Goal: Browse casually

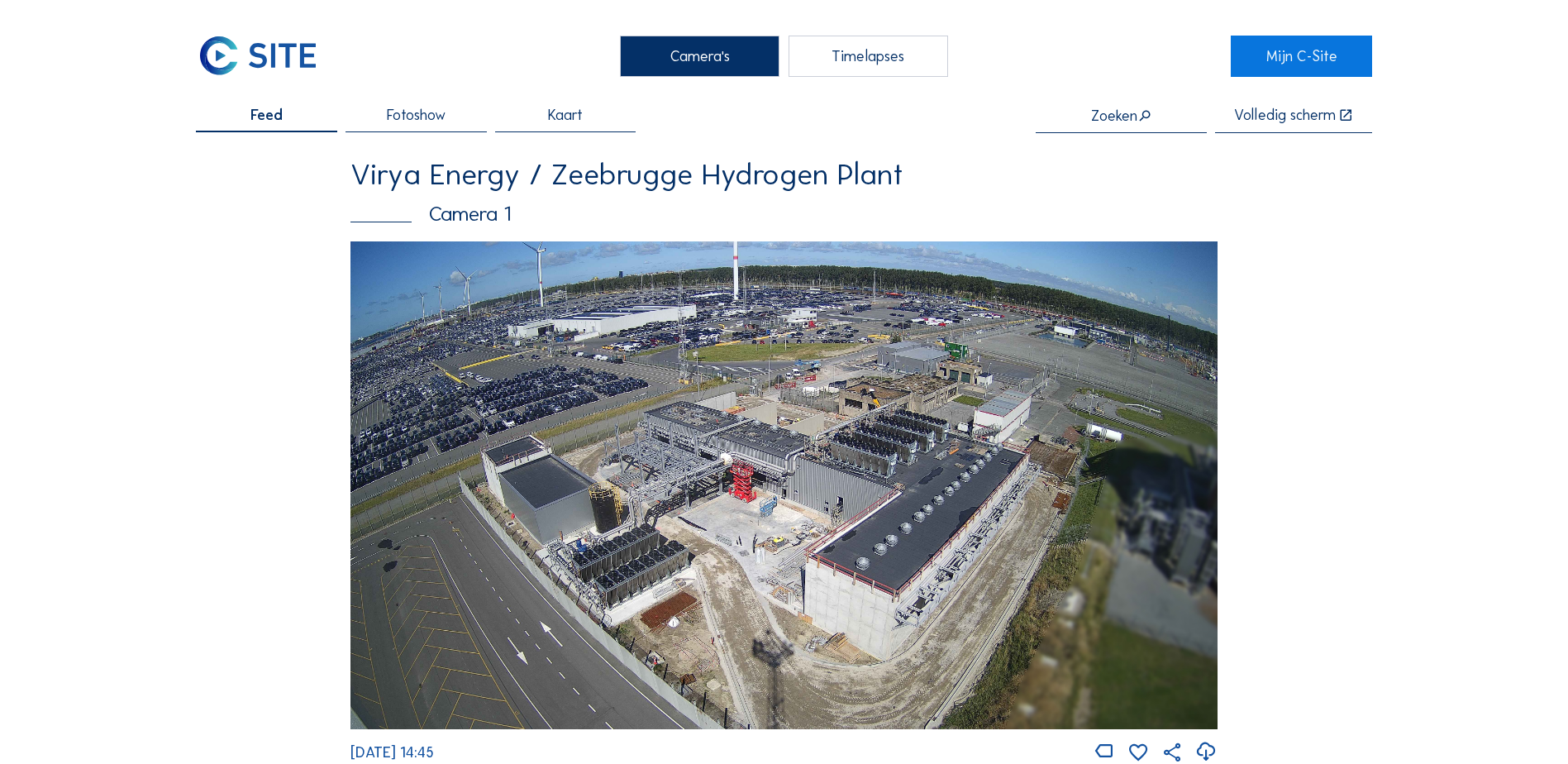
click at [873, 520] on img at bounding box center [784, 485] width 867 height 488
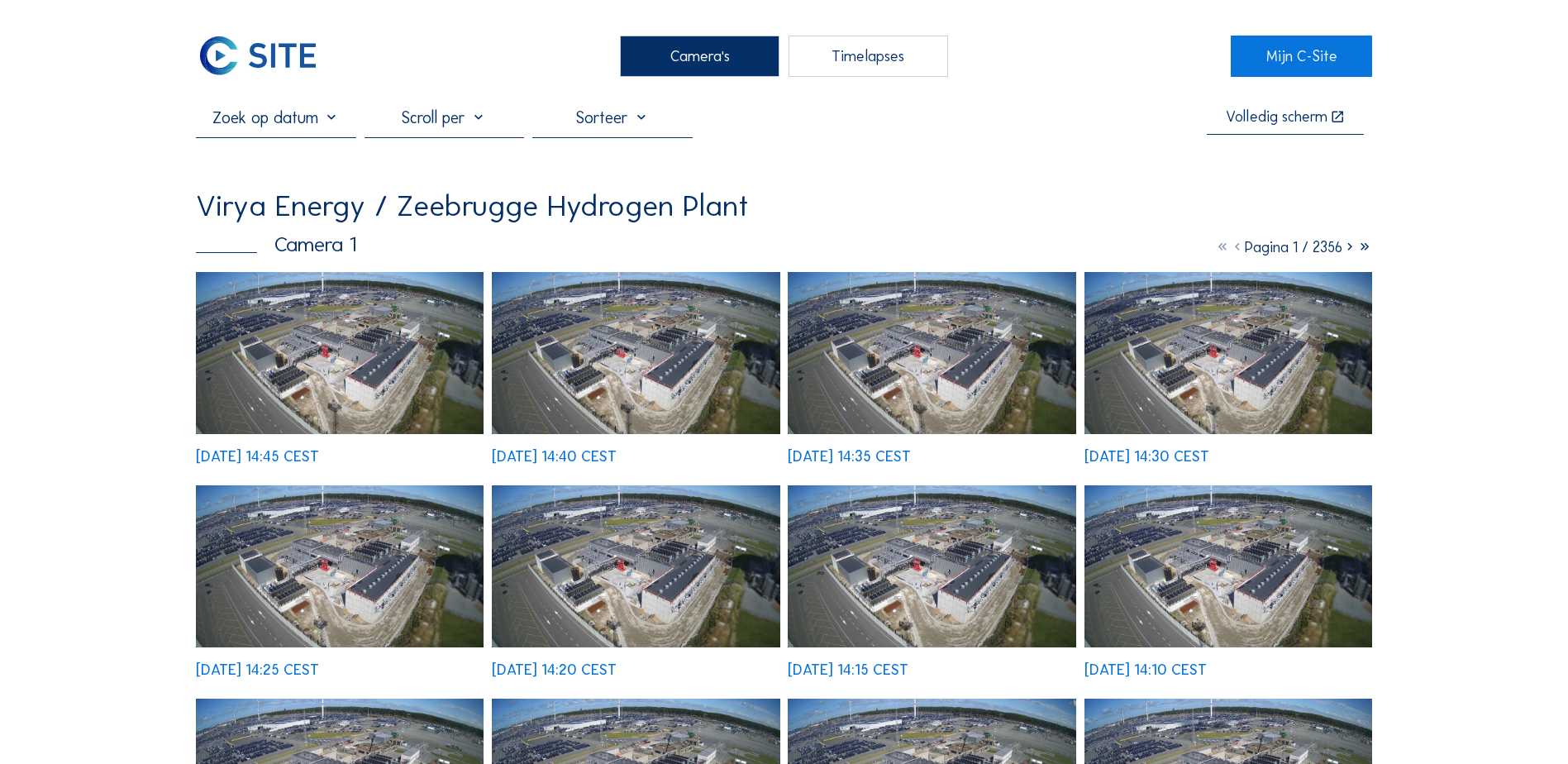
click at [386, 320] on img at bounding box center [340, 353] width 288 height 162
